Goal: Find contact information: Find contact information

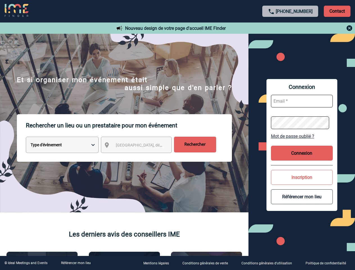
click at [177, 135] on p "Rechercher un lieu ou un prestataire pour mon événement" at bounding box center [129, 125] width 206 height 22
click at [337, 11] on p "Contact" at bounding box center [336, 11] width 27 height 11
click at [290, 28] on div at bounding box center [290, 28] width 125 height 7
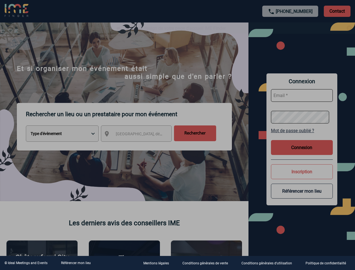
click at [141, 146] on div at bounding box center [177, 135] width 355 height 270
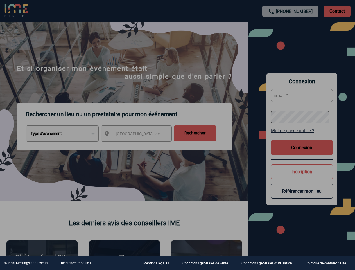
click at [302, 136] on div at bounding box center [177, 135] width 355 height 270
click at [302, 153] on div at bounding box center [177, 135] width 355 height 270
click at [302, 177] on div at bounding box center [177, 135] width 355 height 270
click at [302, 196] on div at bounding box center [177, 135] width 355 height 270
click at [76, 262] on link "Référencer mon lieu" at bounding box center [76, 263] width 30 height 4
